Goal: Use online tool/utility: Utilize a website feature to perform a specific function

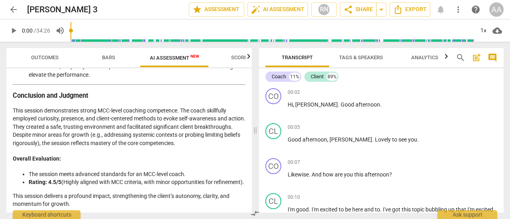
scroll to position [1434, 0]
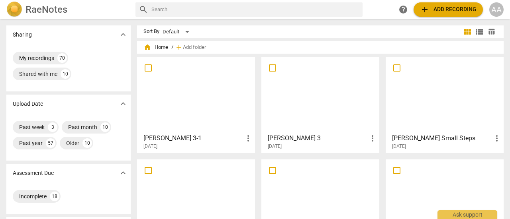
click at [328, 184] on div at bounding box center [320, 197] width 112 height 70
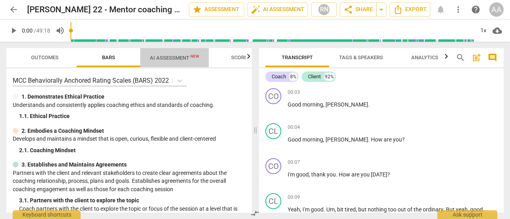
click at [186, 61] on span "AI Assessment New" at bounding box center [174, 58] width 49 height 6
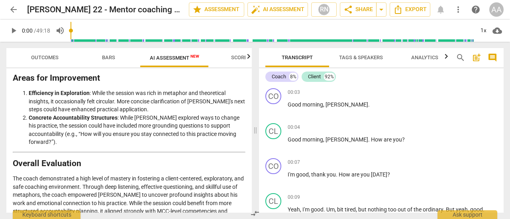
scroll to position [1624, 0]
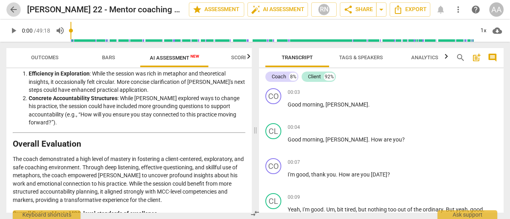
click at [15, 12] on span "arrow_back" at bounding box center [14, 10] width 10 height 10
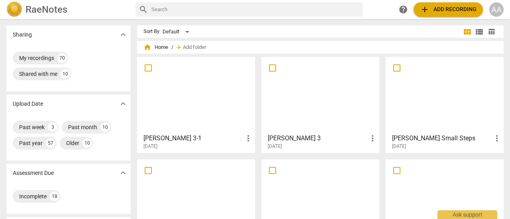
click at [213, 181] on div at bounding box center [196, 197] width 112 height 70
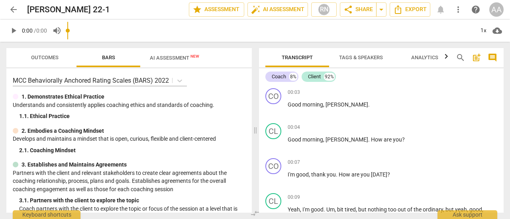
click at [174, 38] on input "range" at bounding box center [270, 30] width 406 height 25
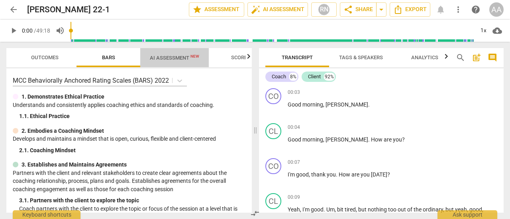
click at [169, 59] on span "AI Assessment New" at bounding box center [174, 58] width 49 height 6
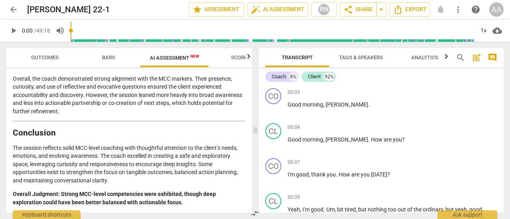
scroll to position [1431, 0]
click at [218, 160] on p "The session reflects solid MCC-level coaching with thoughtful attention to the …" at bounding box center [129, 164] width 233 height 41
